Goal: Information Seeking & Learning: Learn about a topic

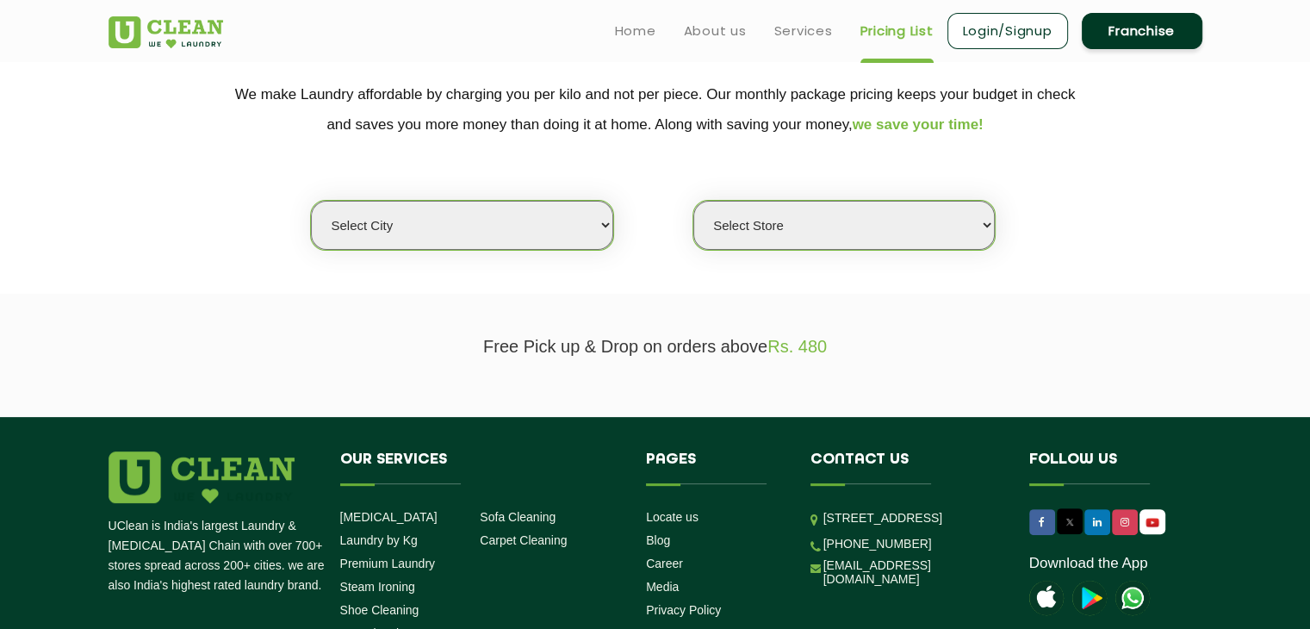
scroll to position [341, 0]
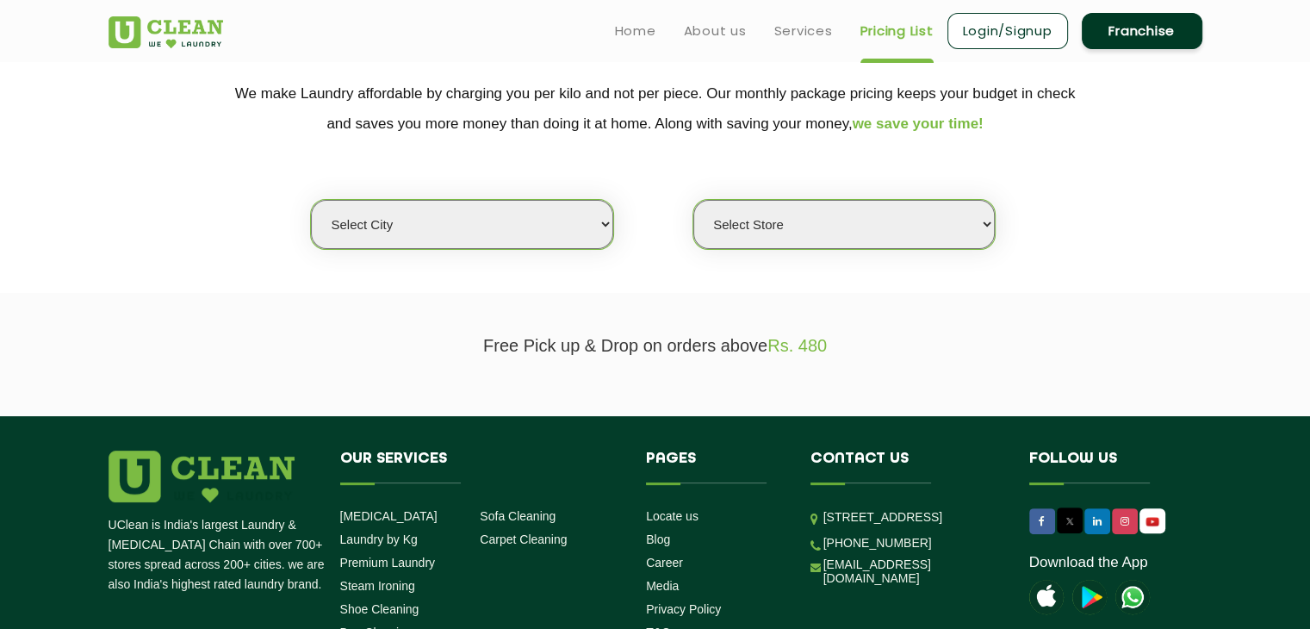
click at [457, 221] on select "Select city [GEOGRAPHIC_DATA] [GEOGRAPHIC_DATA] [GEOGRAPHIC_DATA] [GEOGRAPHIC_D…" at bounding box center [461, 224] width 301 height 49
select select "27"
click at [311, 200] on select "Select city [GEOGRAPHIC_DATA] [GEOGRAPHIC_DATA] [GEOGRAPHIC_DATA] [GEOGRAPHIC_D…" at bounding box center [461, 224] width 301 height 49
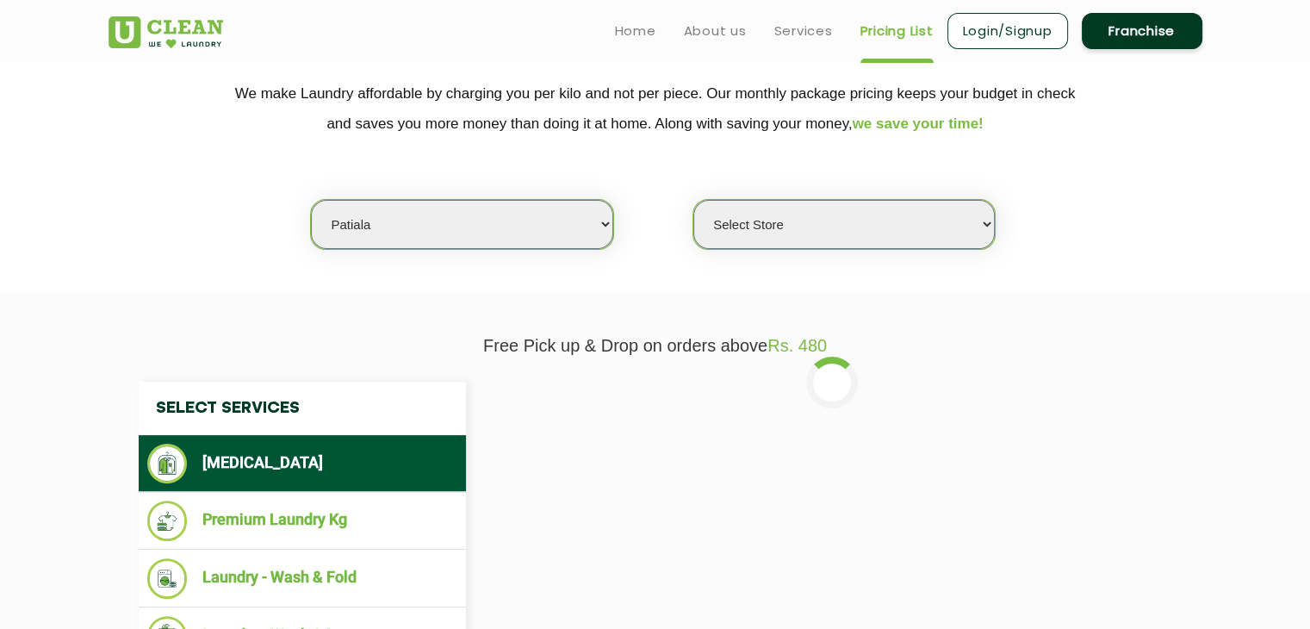
click at [829, 204] on select "Select Store UClean Patiala [PERSON_NAME] Enclave [GEOGRAPHIC_DATA]" at bounding box center [843, 224] width 301 height 49
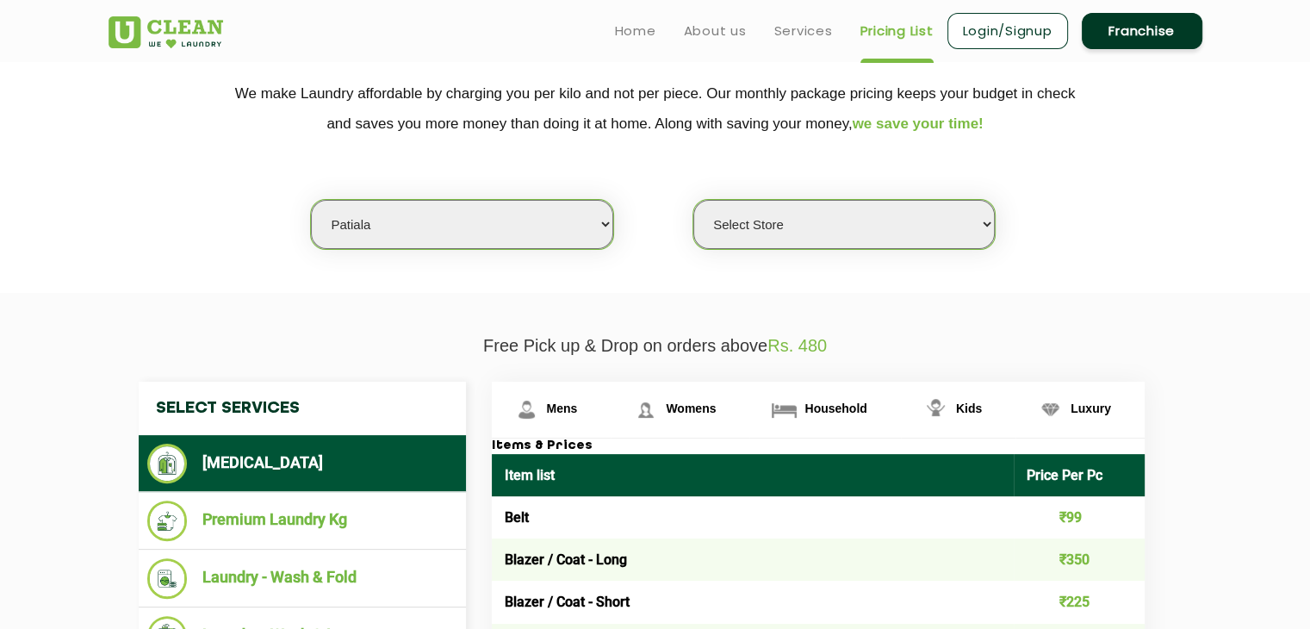
select select "66"
click at [693, 200] on select "Select Store UClean Patiala [PERSON_NAME] Enclave [GEOGRAPHIC_DATA]" at bounding box center [843, 224] width 301 height 49
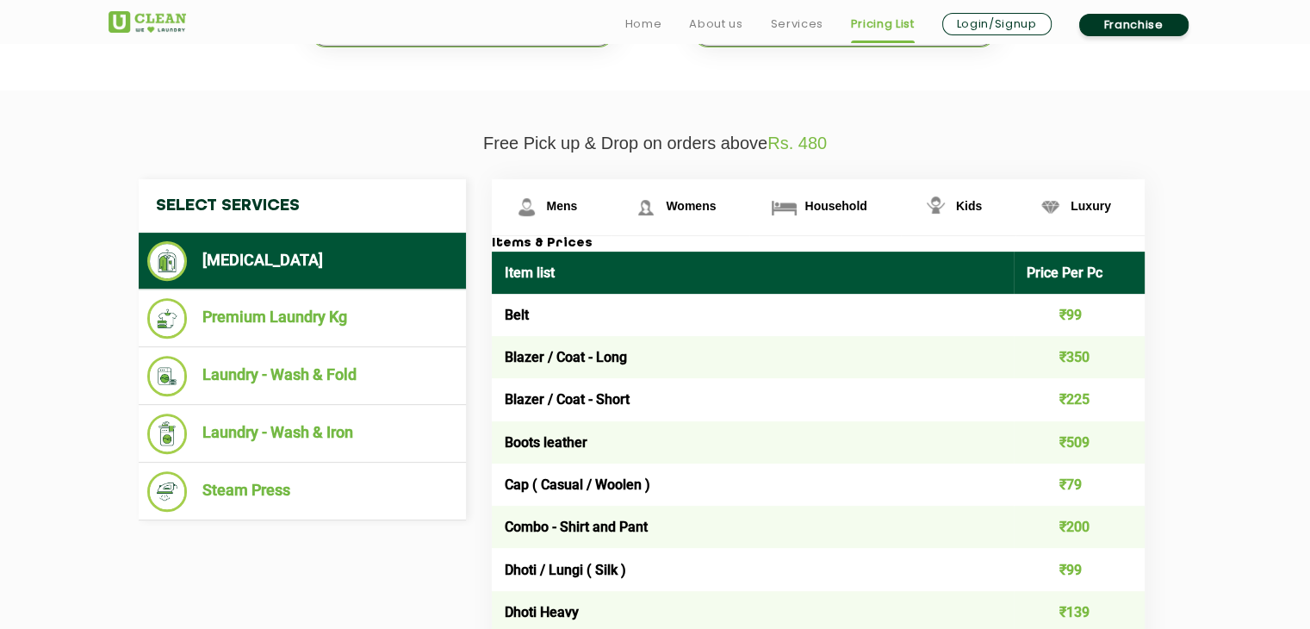
scroll to position [544, 0]
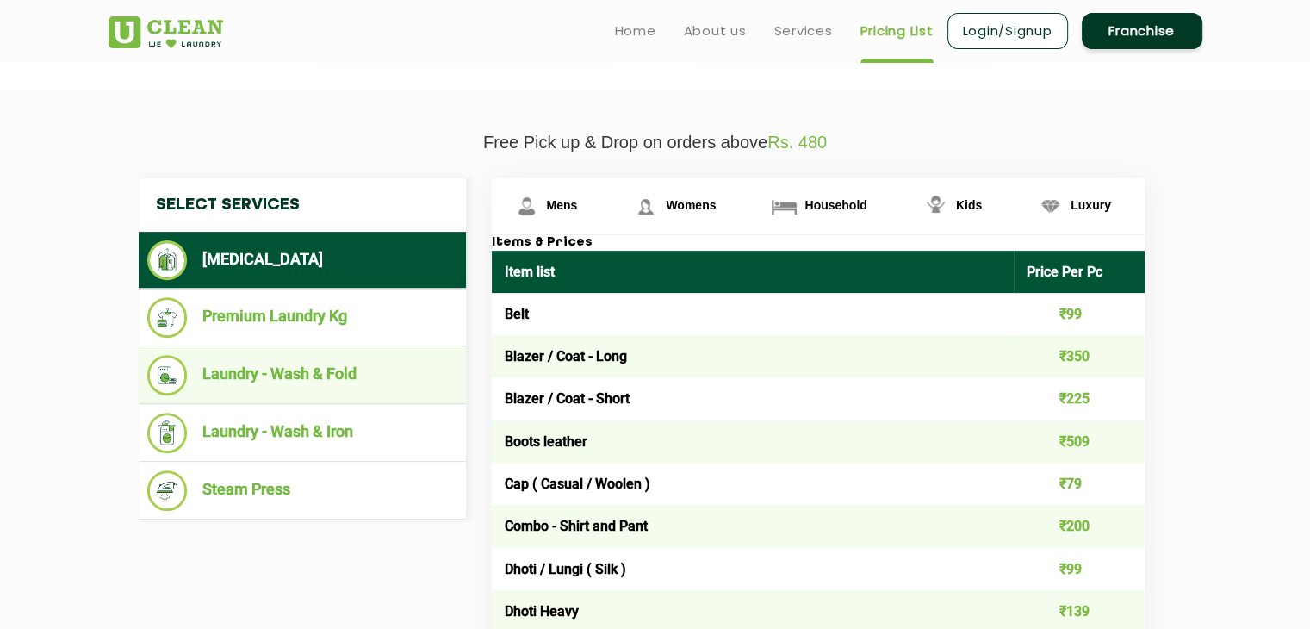
click at [390, 383] on li "Laundry - Wash & Fold" at bounding box center [302, 375] width 310 height 40
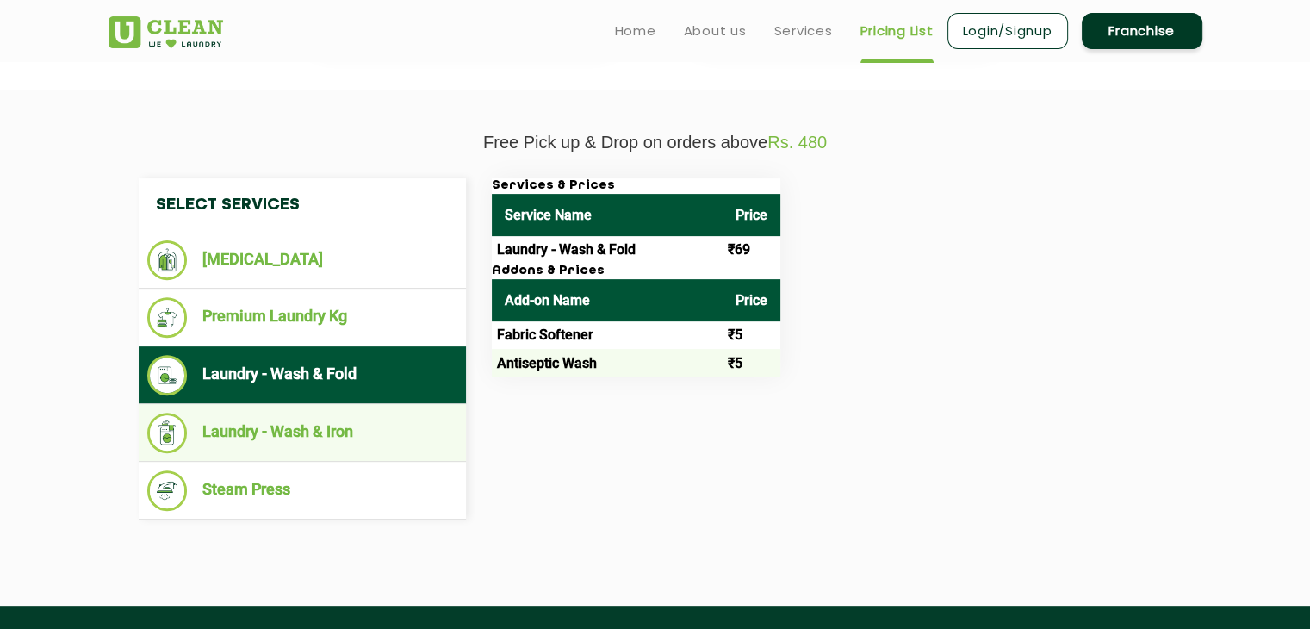
click at [323, 438] on li "Laundry - Wash & Iron" at bounding box center [302, 433] width 310 height 40
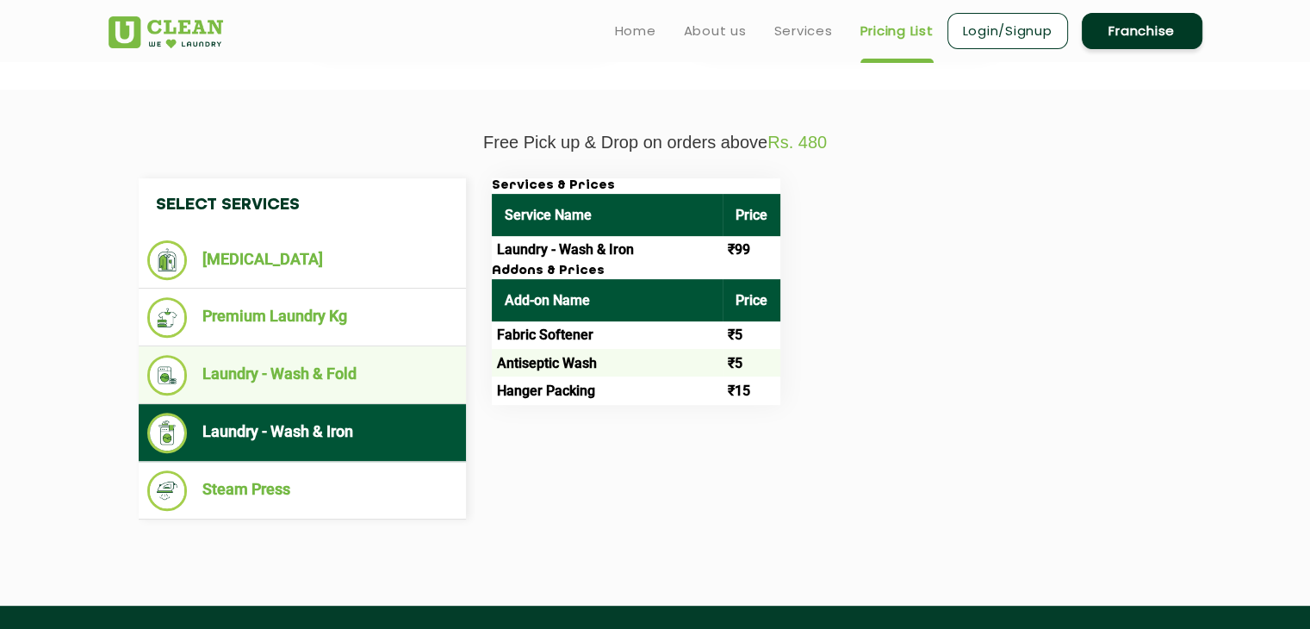
click at [355, 371] on li "Laundry - Wash & Fold" at bounding box center [302, 375] width 310 height 40
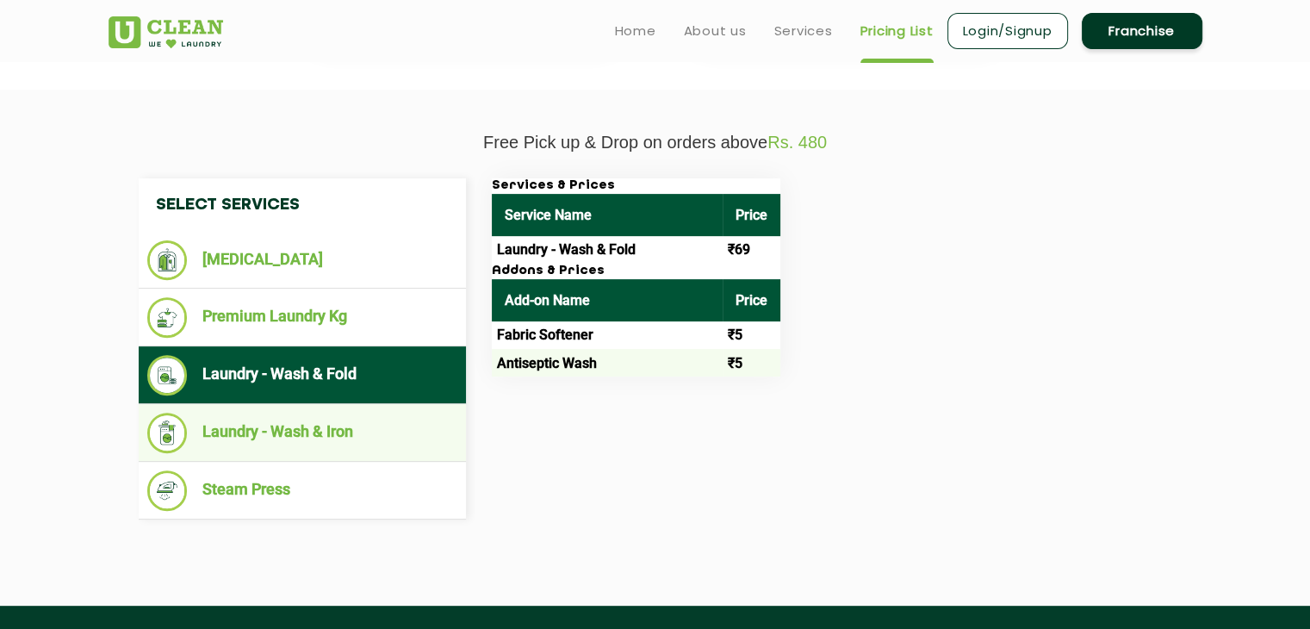
click at [379, 413] on li "Laundry - Wash & Iron" at bounding box center [302, 433] width 310 height 40
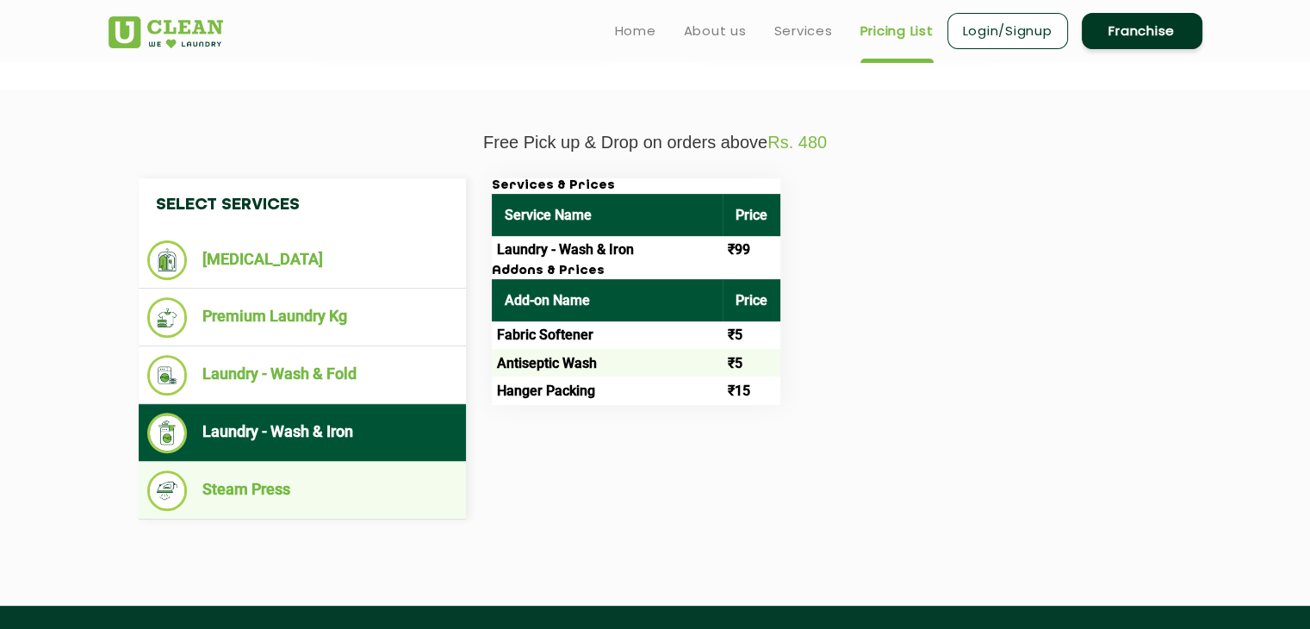
click at [386, 484] on li "Steam Press" at bounding box center [302, 490] width 310 height 40
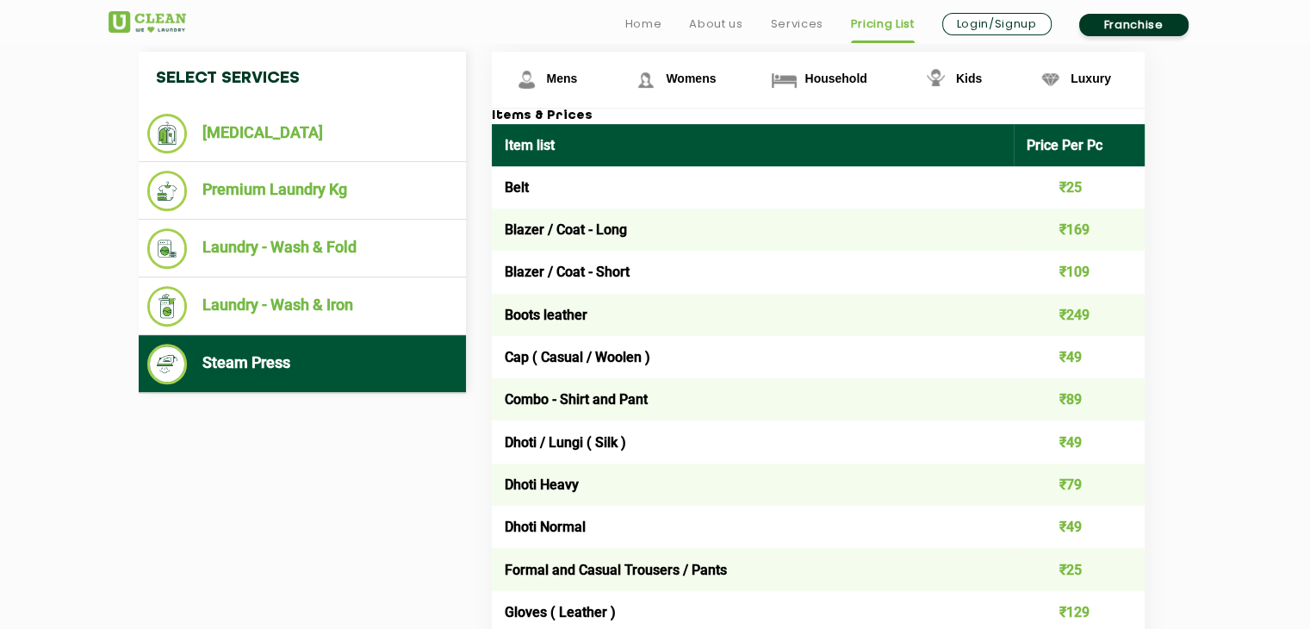
scroll to position [672, 0]
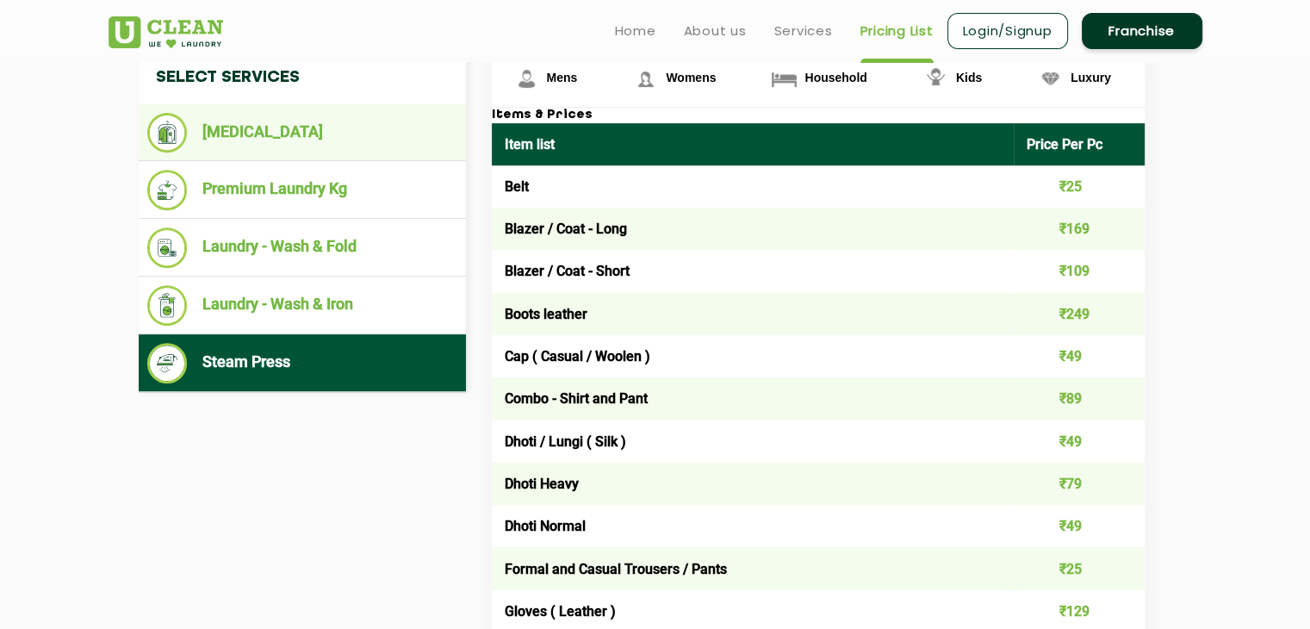
click at [331, 156] on ul "[MEDICAL_DATA]" at bounding box center [302, 132] width 327 height 57
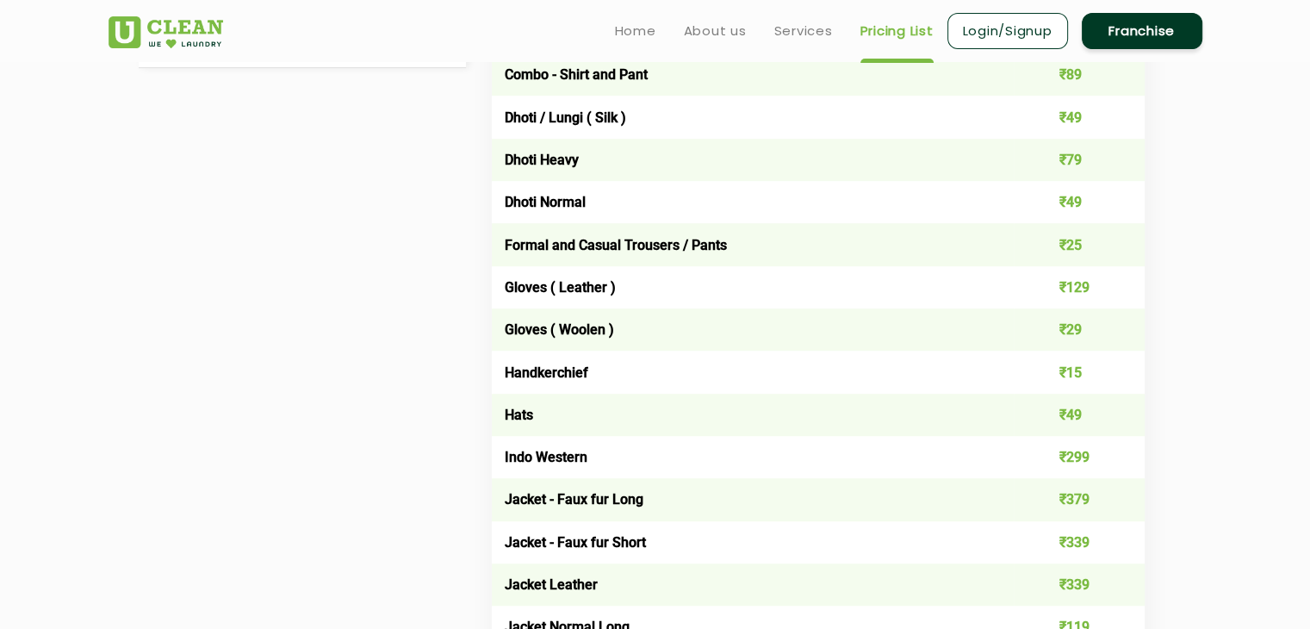
scroll to position [1016, 0]
